Goal: Information Seeking & Learning: Learn about a topic

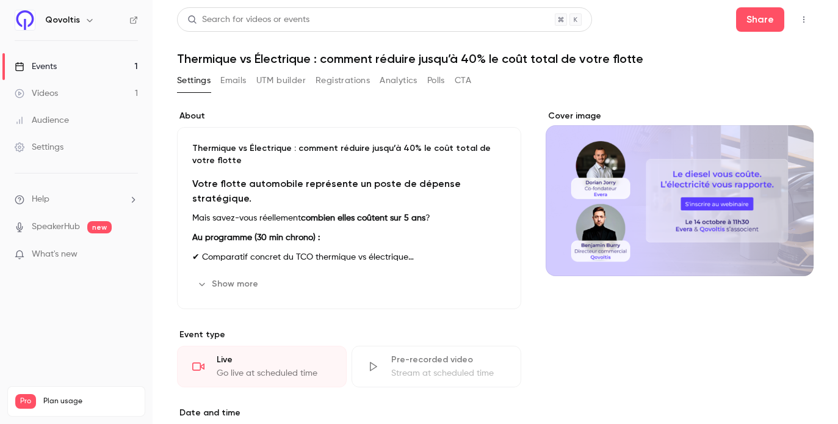
click at [407, 76] on button "Analytics" at bounding box center [399, 81] width 38 height 20
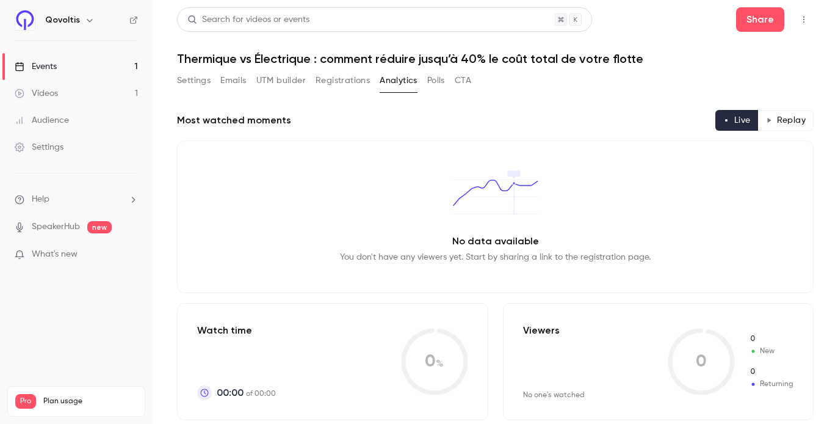
click at [471, 72] on button "CTA" at bounding box center [463, 81] width 16 height 20
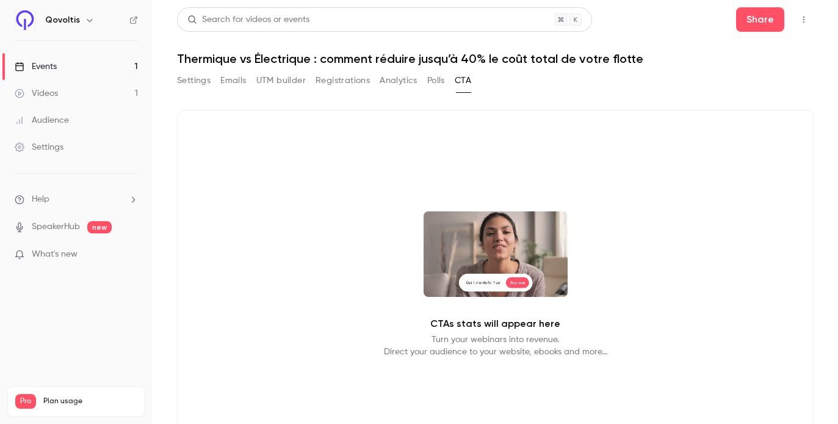
click at [432, 85] on button "Polls" at bounding box center [436, 81] width 18 height 20
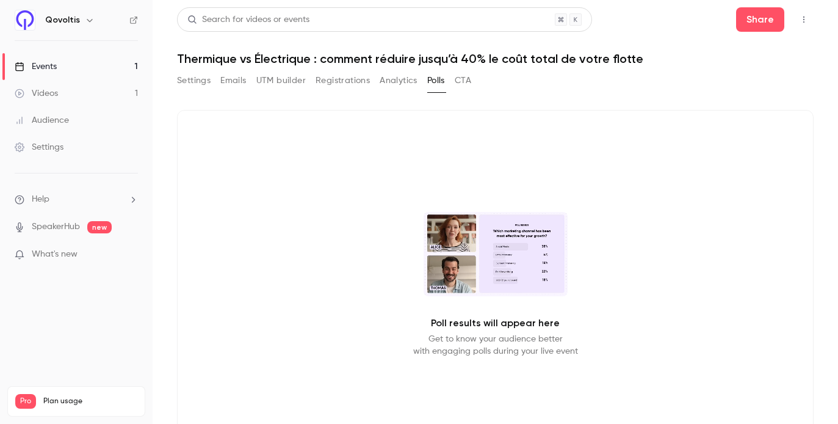
click at [321, 81] on button "Registrations" at bounding box center [343, 81] width 54 height 20
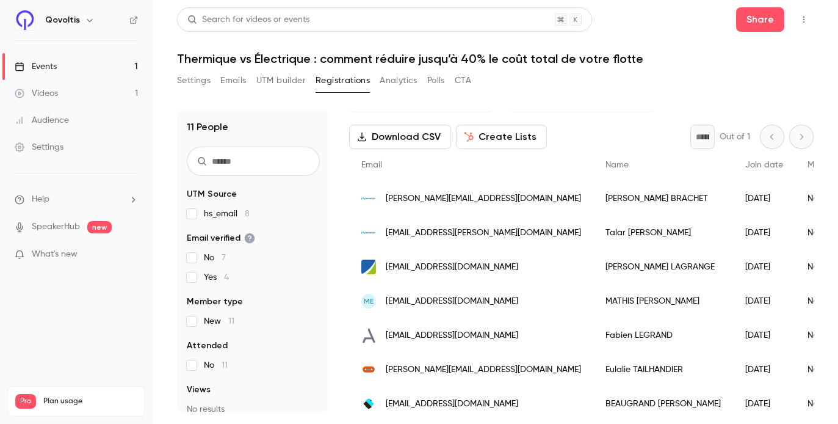
scroll to position [30, 0]
